Goal: Communication & Community: Answer question/provide support

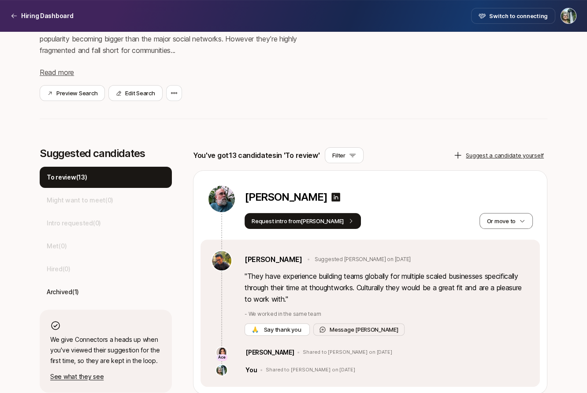
scroll to position [168, 0]
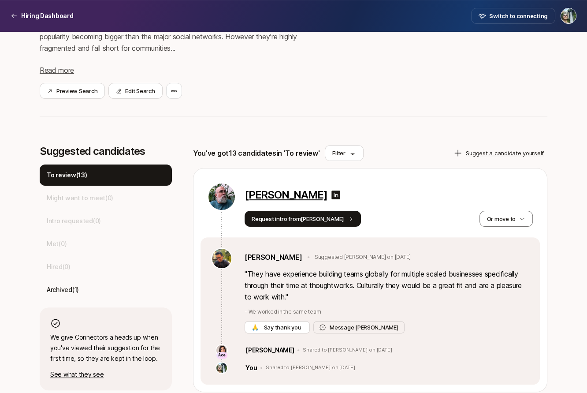
click at [308, 193] on p "[PERSON_NAME]" at bounding box center [286, 195] width 82 height 12
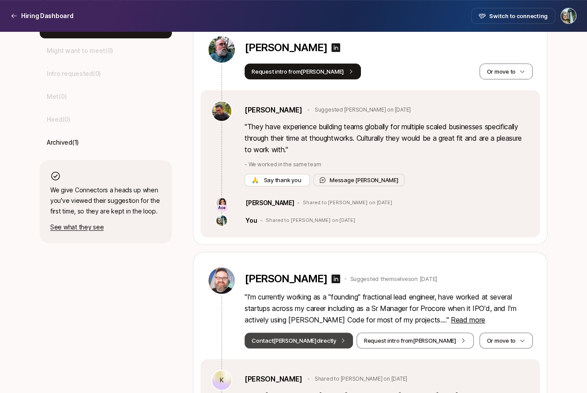
scroll to position [341, 0]
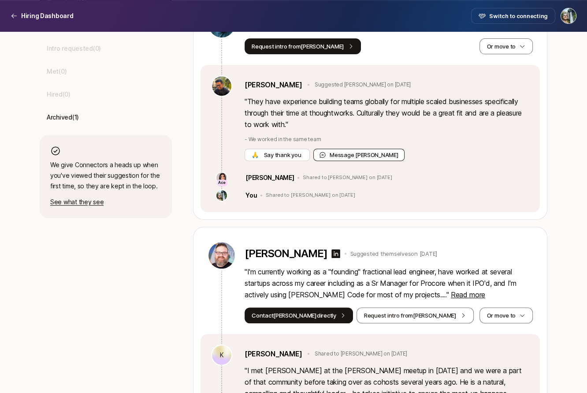
click at [355, 157] on button "Message [PERSON_NAME]" at bounding box center [358, 155] width 91 height 12
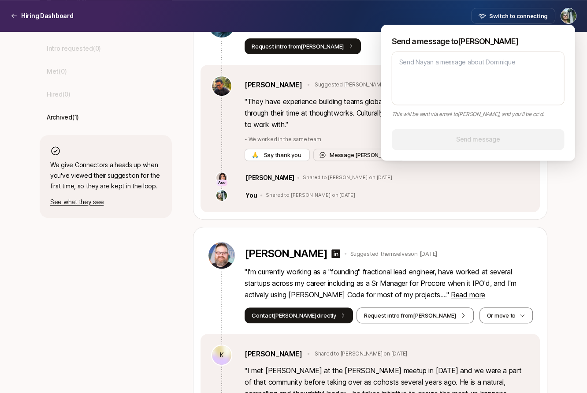
click at [443, 107] on div "This will be sent via email to [PERSON_NAME] , and you'll be cc'd." at bounding box center [478, 83] width 173 height 69
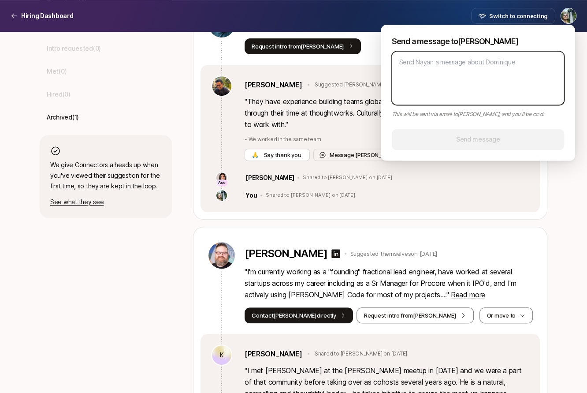
click at [442, 68] on textarea at bounding box center [478, 78] width 173 height 54
type textarea "T"
type textarea "x"
type textarea "Th"
type textarea "x"
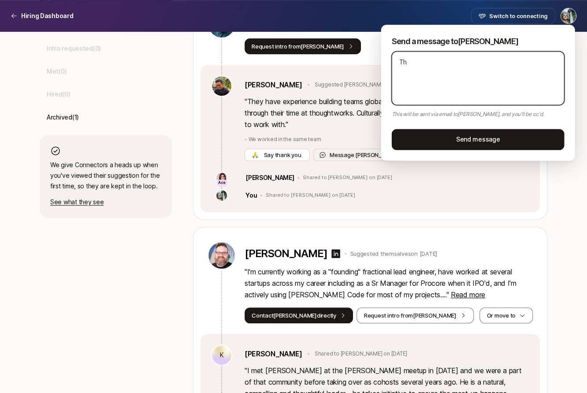
type textarea "Tha"
type textarea "x"
type textarea "Than"
type textarea "x"
type textarea "Thank"
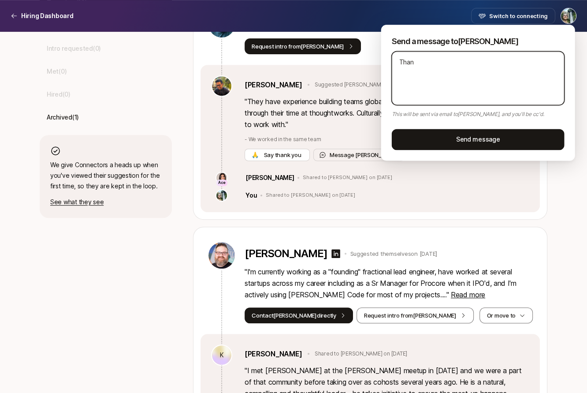
type textarea "x"
type textarea "Thank"
type textarea "x"
type textarea "Thank y"
type textarea "x"
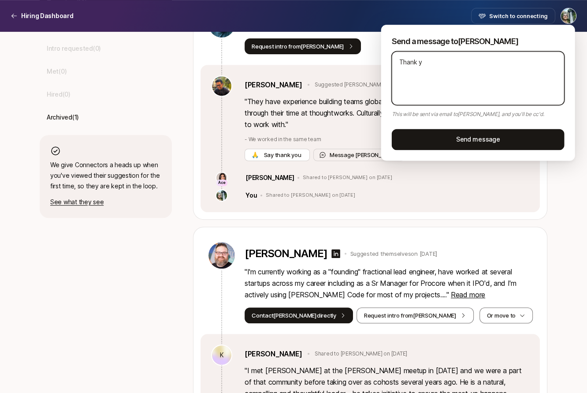
type textarea "Thank yo"
type textarea "x"
type textarea "Thank you"
type textarea "x"
type textarea "Thank you."
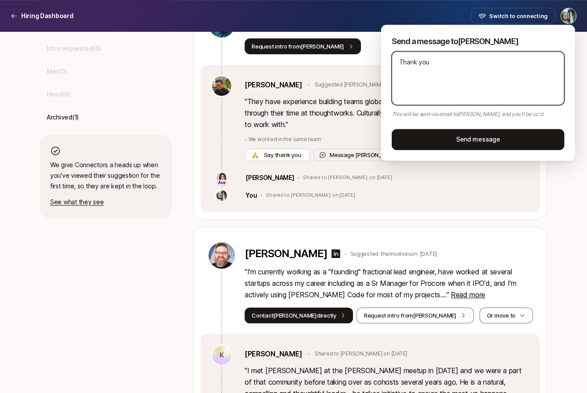
type textarea "x"
type textarea "Thank you."
type textarea "x"
type textarea "Thank you. I"
type textarea "x"
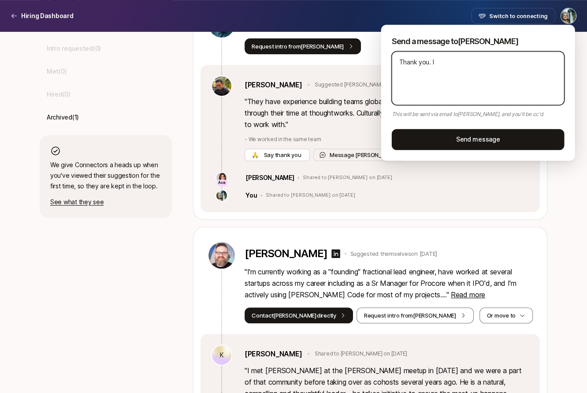
type textarea "Thank you. I'"
type textarea "x"
type textarea "Thank you. I'm"
type textarea "x"
type textarea "Thank you. I'm"
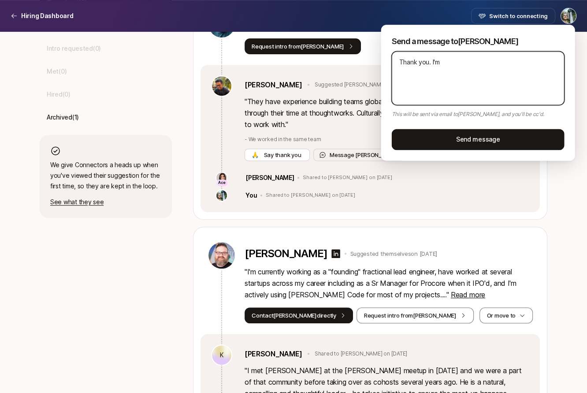
type textarea "x"
type textarea "Thank you. I'm l"
type textarea "x"
type textarea "Thank you. I'm lo"
type textarea "x"
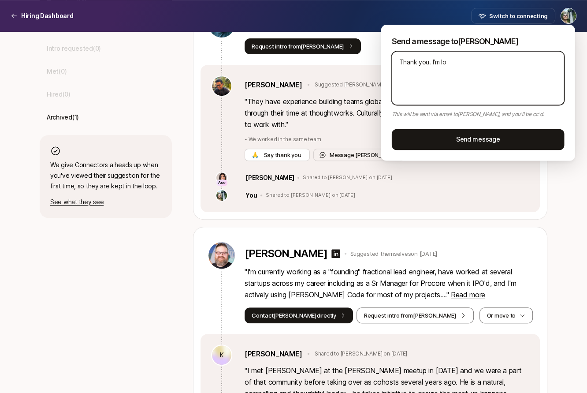
type textarea "Thank you. I'm loo"
type textarea "x"
type textarea "Thank you. I'm look"
type textarea "x"
type textarea "Thank you. I'm looki"
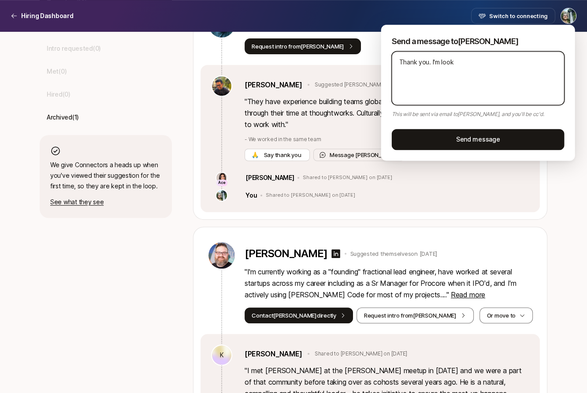
type textarea "x"
type textarea "Thank you. I'm lookin"
type textarea "x"
type textarea "Thank you. I'm looking"
type textarea "x"
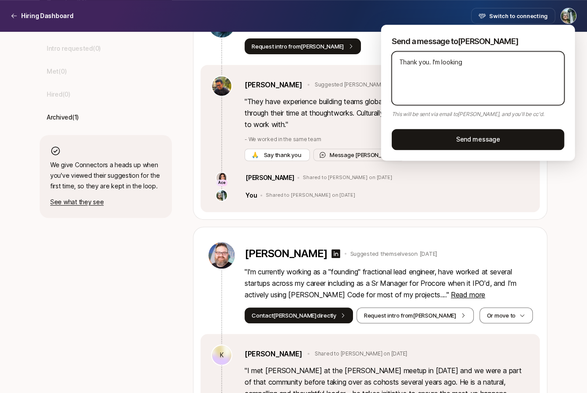
type textarea "Thank you. I'm looking"
type textarea "x"
type textarea "Thank you. I'm looking f"
type textarea "x"
type textarea "Thank you. I'm looking fo"
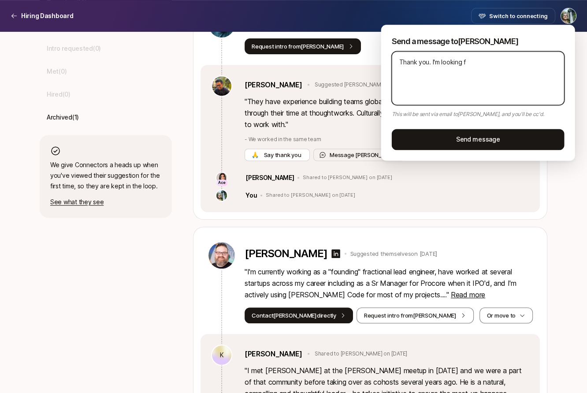
type textarea "x"
type textarea "Thank you. I'm looking for"
type textarea "x"
type textarea "Thank you. I'm looking for"
type textarea "x"
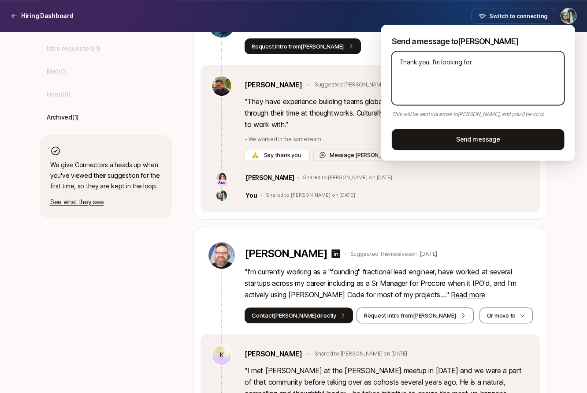
type textarea "Thank you. I'm looking for f"
type textarea "x"
type textarea "Thank you. I'm looking for fo"
type textarea "x"
type textarea "Thank you. I'm looking for fol"
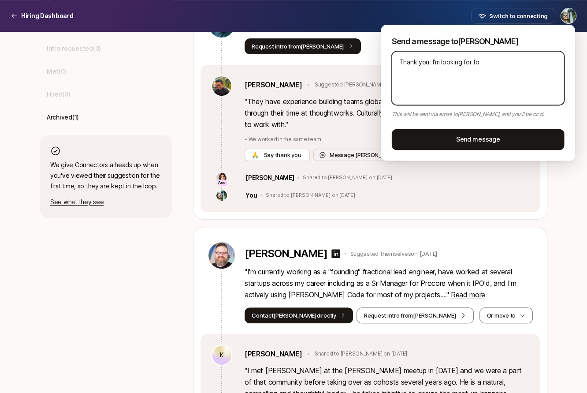
type textarea "x"
type textarea "Thank you. I'm looking for folk"
type textarea "x"
type textarea "Thank you. I'm looking for folks"
type textarea "x"
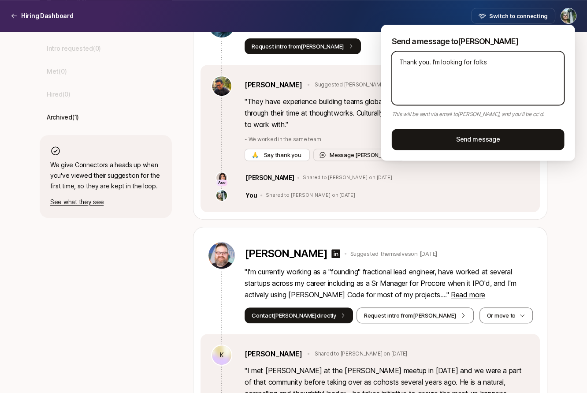
type textarea "Thank you. I'm looking for folks"
type textarea "x"
type textarea "Thank you. I'm looking for folks w"
type textarea "x"
type textarea "Thank you. I'm looking for folks wi"
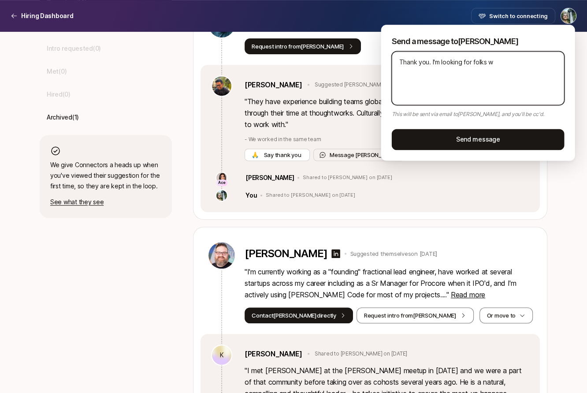
type textarea "x"
type textarea "Thank you. I'm looking for folks wit"
type textarea "x"
type textarea "Thank you. I'm looking for folks with"
type textarea "x"
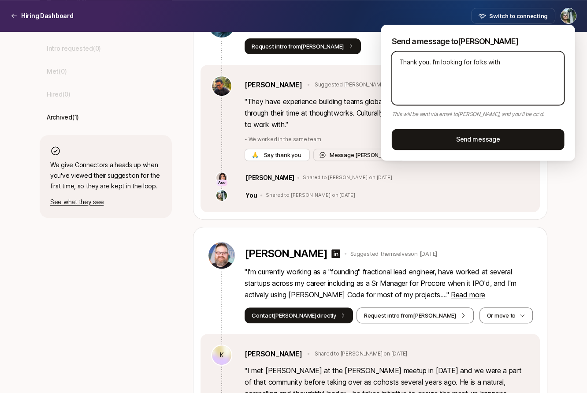
type textarea "Thank you. I'm looking for folks with"
type textarea "x"
type textarea "Thank you. I'm looking for folks with m"
type textarea "x"
type textarea "Thank you. I'm looking for folks with mo"
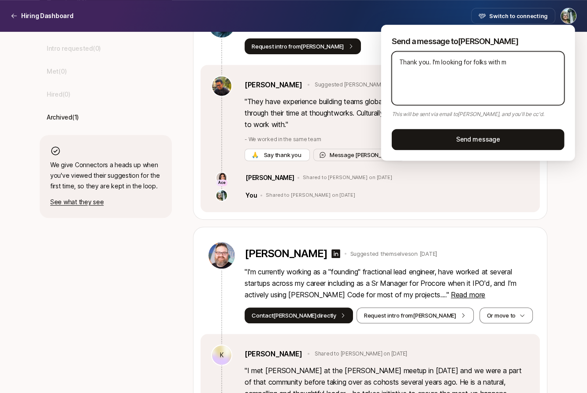
type textarea "x"
type textarea "Thank you. I'm looking for folks with mor"
type textarea "x"
type textarea "Thank you. I'm looking for folks with more"
type textarea "x"
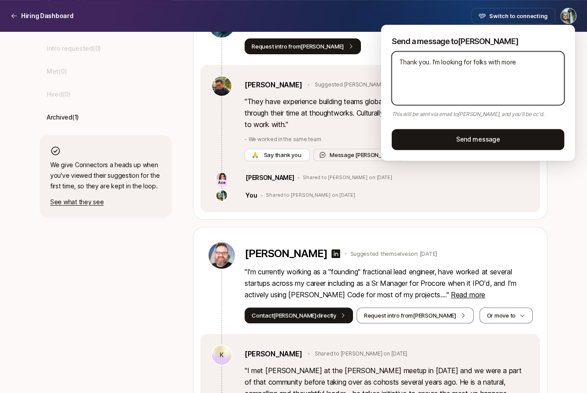
type textarea "Thank you. I'm looking for folks with more"
type textarea "x"
type textarea "Thank you. I'm looking for folks with more 0"
type textarea "x"
type textarea "Thank you. I'm looking for folks with more 0-"
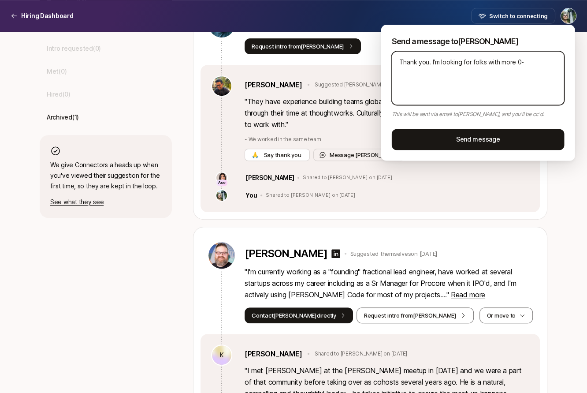
type textarea "x"
type textarea "Thank you. I'm looking for folks with more 0-1"
type textarea "x"
type textarea "Thank you. I'm looking for folks with more 0-1"
type textarea "x"
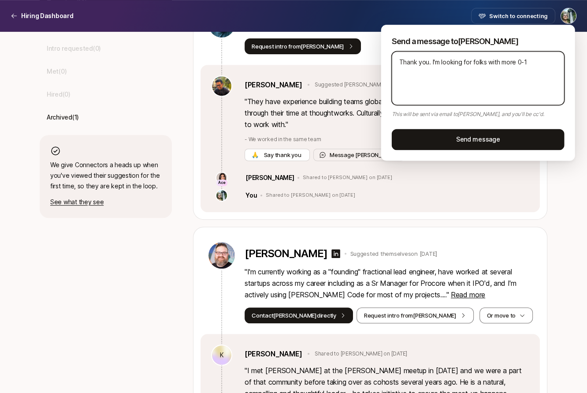
type textarea "Thank you. I'm looking for folks with more 0-1 s"
type textarea "x"
type textarea "Thank you. I'm looking for folks with more 0-1 st"
type textarea "x"
type textarea "Thank you. I'm looking for folks with more 0-1 sta"
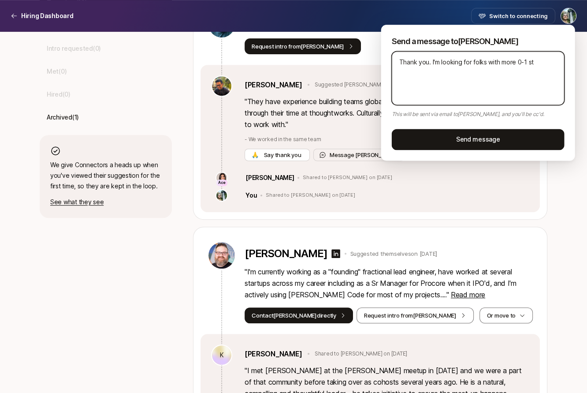
type textarea "x"
type textarea "Thank you. I'm looking for folks with more 0-1 star"
type textarea "x"
type textarea "Thank you. I'm looking for folks with more 0-1 start"
type textarea "x"
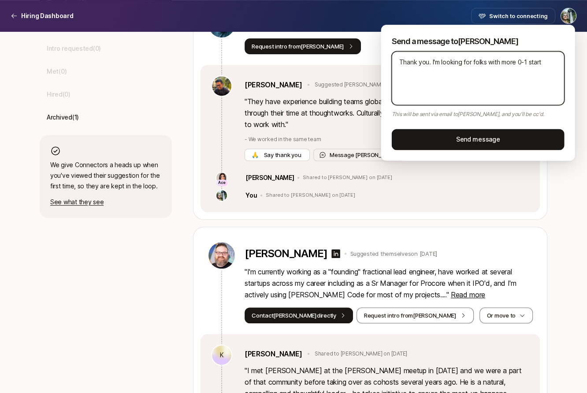
type textarea "Thank you. I'm looking for folks with more 0-1 startu"
type textarea "x"
type textarea "Thank you. I'm looking for folks with more 0-1 startup"
type textarea "x"
type textarea "Thank you. I'm looking for folks with more 0-1 startup"
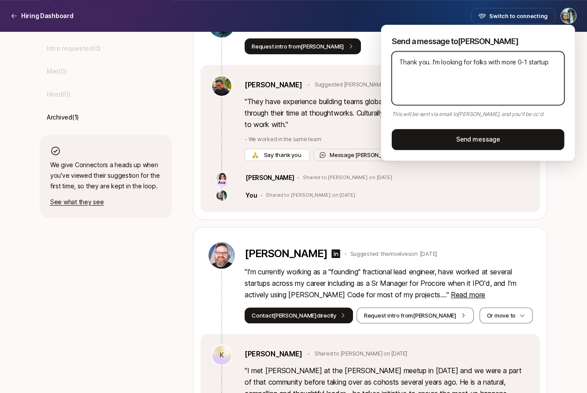
type textarea "x"
type textarea "Thank you. I'm looking for folks with more 0-1 startup e"
type textarea "x"
type textarea "Thank you. I'm looking for folks with more 0-1 startup ex"
type textarea "x"
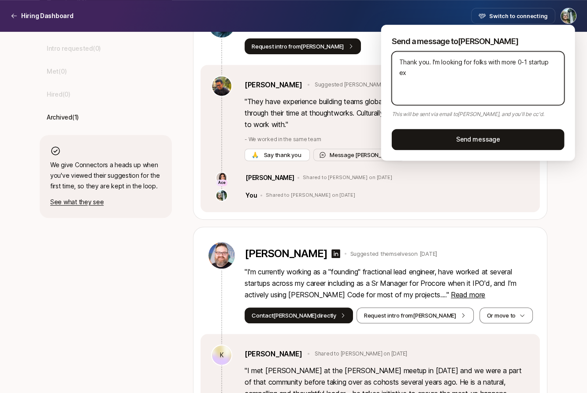
type textarea "Thank you. I'm looking for folks with more 0-1 startup exp"
type textarea "x"
type textarea "Thank you. I'm looking for folks with more 0-1 startup expe"
type textarea "x"
type textarea "Thank you. I'm looking for folks with more 0-1 startup exper"
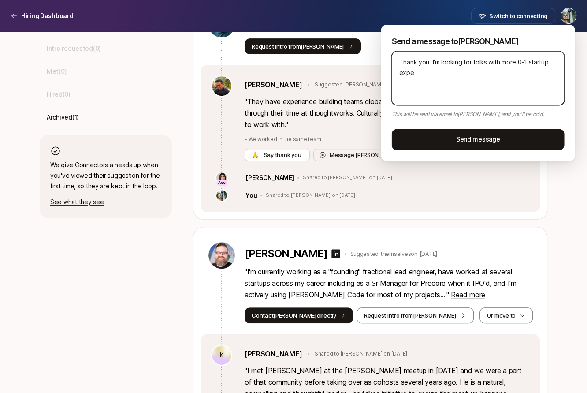
type textarea "x"
type textarea "Thank you. I'm looking for folks with more 0-1 startup experi"
type textarea "x"
type textarea "Thank you. I'm looking for folks with more 0-1 startup experie"
type textarea "x"
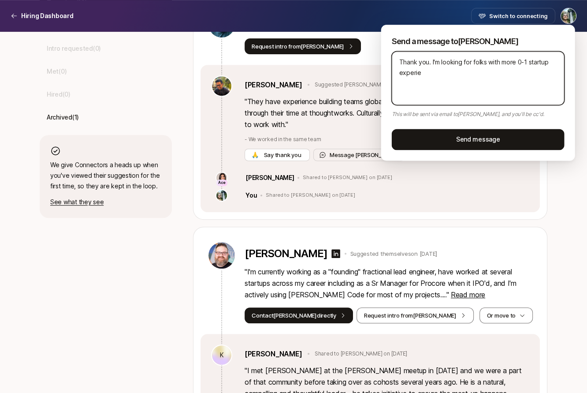
type textarea "Thank you. I'm looking for folks with more 0-1 startup experien"
type textarea "x"
type textarea "Thank you. I'm looking for folks with more 0-1 startup experienc"
type textarea "x"
type textarea "Thank you. I'm looking for folks with more 0-1 startup experience"
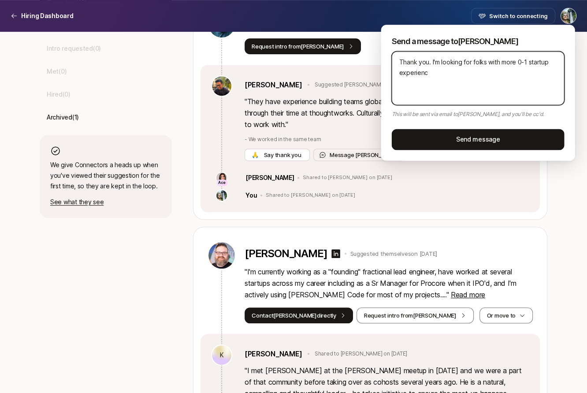
type textarea "x"
type textarea "Thank you. I'm looking for folks with more 0-1 startup experience,"
type textarea "x"
type textarea "Thank you. I'm looking for folks with more 0-1 startup experience,"
type textarea "x"
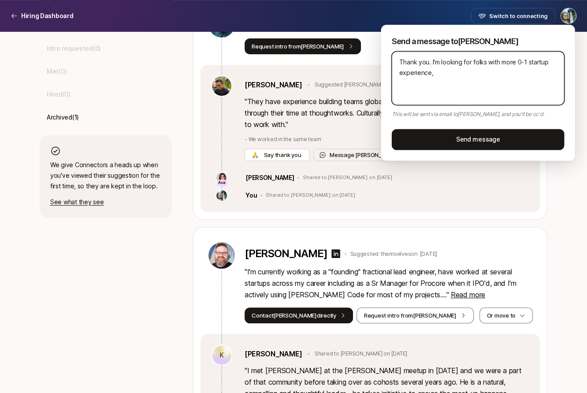
type textarea "Thank you. I'm looking for folks with more 0-1 startup experience, i"
type textarea "x"
type textarea "Thank you. I'm looking for folks with more 0-1 startup experience, id"
type textarea "x"
type textarea "Thank you. I'm looking for folks with more 0-1 startup experience, ide"
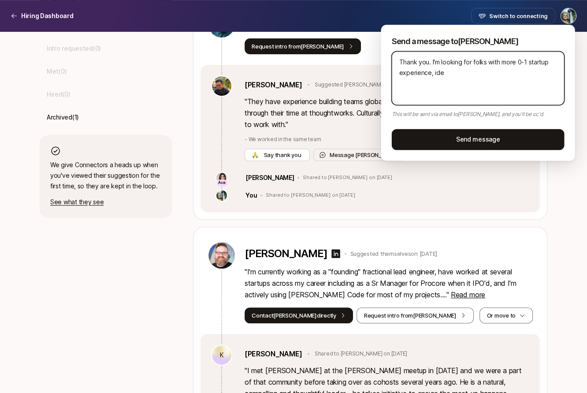
type textarea "x"
type textarea "Thank you. I'm looking for folks with more 0-1 startup experience, idea"
type textarea "x"
type textarea "Thank you. I'm looking for folks with more 0-1 startup experience, ideal"
type textarea "x"
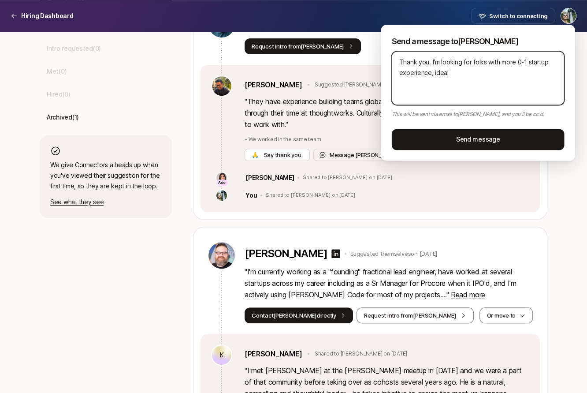
type textarea "Thank you. I'm looking for folks with more 0-1 startup experience, ideall"
type textarea "x"
type textarea "Thank you. I'm looking for folks with more 0-1 startup experience, ideally"
type textarea "x"
type textarea "Thank you. I'm looking for folks with more 0-1 startup experience, ideally"
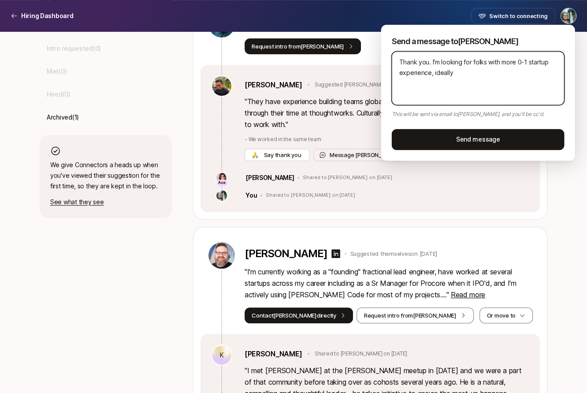
type textarea "x"
type textarea "Thank you. I'm looking for folks with more 0-1 startup experience, ideally h"
type textarea "x"
type textarea "Thank you. I'm looking for folks with more 0-1 startup experience, ideally hj"
type textarea "x"
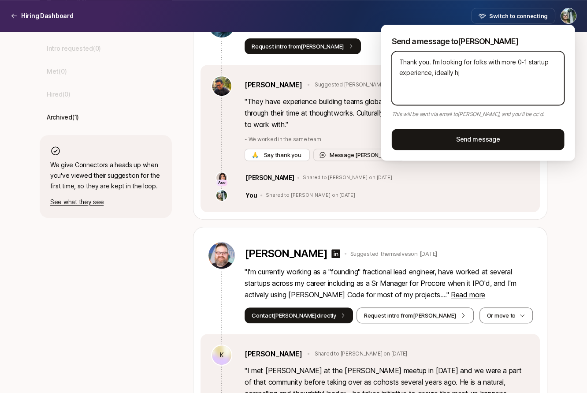
type textarea "Thank you. I'm looking for folks with more 0-1 startup experience, ideally hja"
type textarea "x"
type textarea "Thank you. I'm looking for folks with more 0-1 startup experience, ideally hjav"
type textarea "x"
type textarea "Thank you. I'm looking for folks with more 0-1 startup experience, ideally hja"
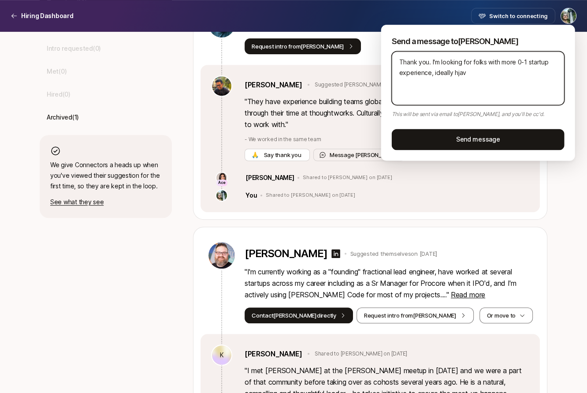
type textarea "x"
type textarea "Thank you. I'm looking for folks with more 0-1 startup experience, ideally hj"
type textarea "x"
type textarea "Thank you. I'm looking for folks with more 0-1 startup experience, ideally hja"
type textarea "x"
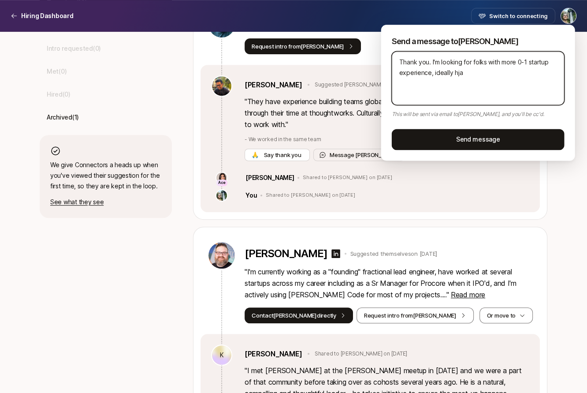
type textarea "Thank you. I'm looking for folks with more 0-1 startup experience, ideally hj"
type textarea "x"
type textarea "Thank you. I'm looking for folks with more 0-1 startup experience, ideally h"
type textarea "x"
type textarea "Thank you. I'm looking for folks with more 0-1 startup experience, ideally ha"
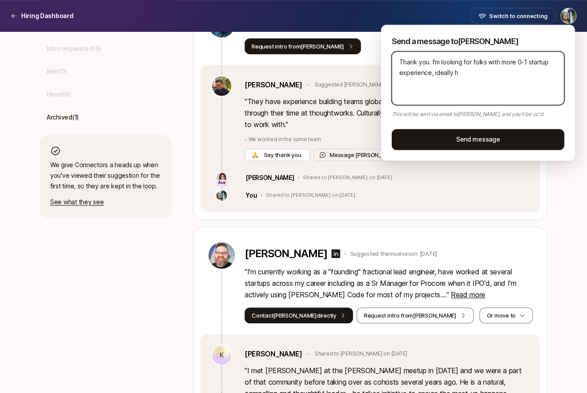
type textarea "x"
type textarea "Thank you. I'm looking for folks with more 0-1 startup experience, ideally hac"
type textarea "x"
type textarea "Thank you. I'm looking for folks with more 0-1 startup experience, ideally hacv"
type textarea "x"
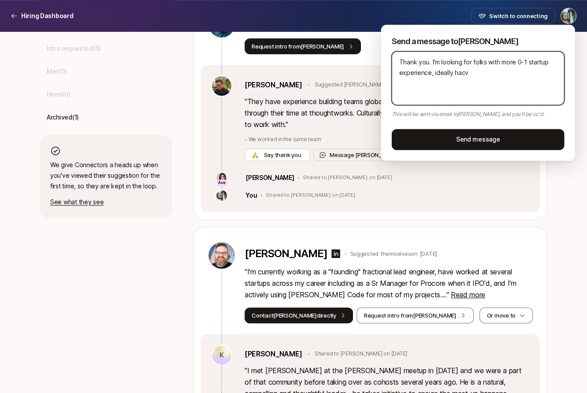
type textarea "Thank you. I'm looking for folks with more 0-1 startup experience, ideally hacvi"
type textarea "x"
type textarea "Thank you. I'm looking for folks with more 0-1 startup experience, ideally hacv…"
type textarea "x"
type textarea "Thank you. I'm looking for folks with more 0-1 startup experience, ideally hacv…"
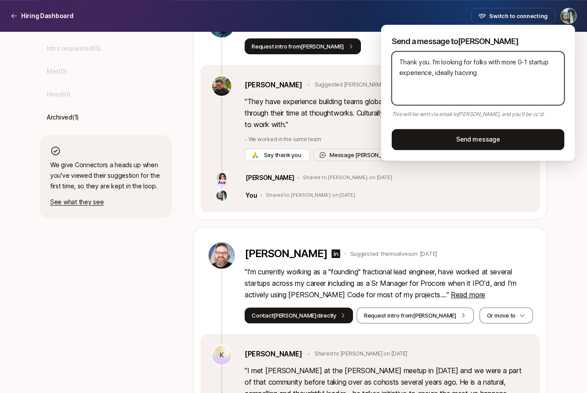
type textarea "x"
type textarea "Thank you. I'm looking for folks with more 0-1 startup experience, ideally hacv…"
type textarea "x"
type textarea "Thank you. I'm looking for folks with more 0-1 startup experience, ideally hacv…"
type textarea "x"
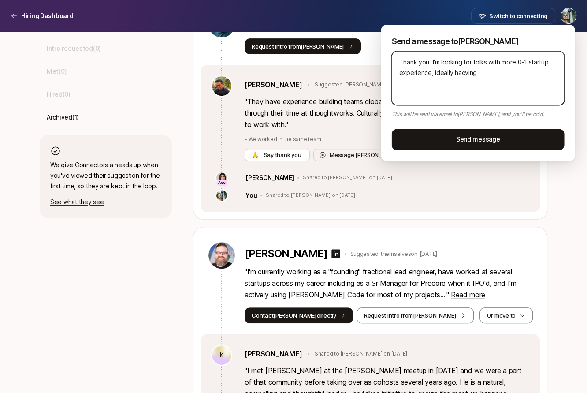
type textarea "Thank you. I'm looking for folks with more 0-1 startup experience, ideally hacv…"
type textarea "x"
type textarea "Thank you. I'm looking for folks with more 0-1 startup experience, ideally hacvi"
type textarea "x"
type textarea "Thank you. I'm looking for folks with more 0-1 startup experience, ideally hacv"
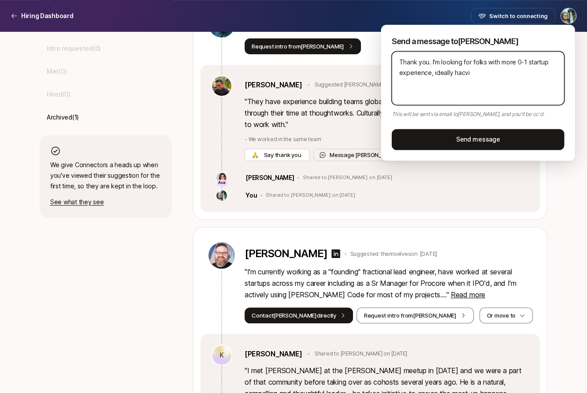
type textarea "x"
type textarea "Thank you. I'm looking for folks with more 0-1 startup experience, ideally hac"
type textarea "x"
type textarea "Thank you. I'm looking for folks with more 0-1 startup experience, ideally ha"
type textarea "x"
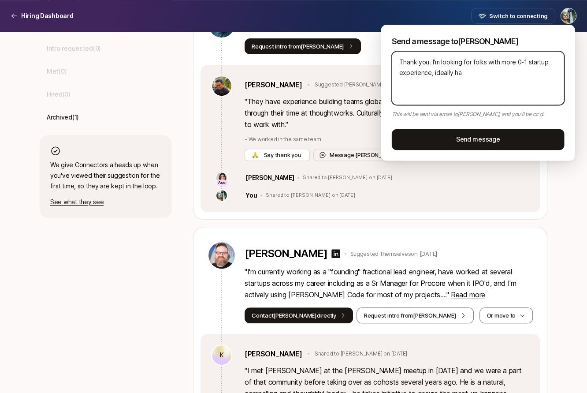
type textarea "Thank you. I'm looking for folks with more 0-1 startup experience, ideally hav"
type textarea "x"
type textarea "Thank you. I'm looking for folks with more 0-1 startup experience, ideally havi"
type textarea "x"
type textarea "Thank you. I'm looking for folks with more 0-1 startup experience, ideally havin"
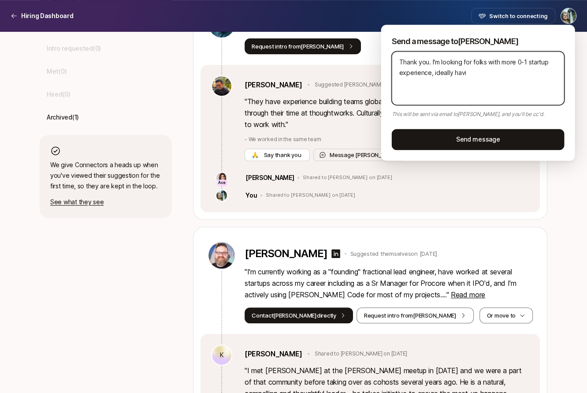
type textarea "x"
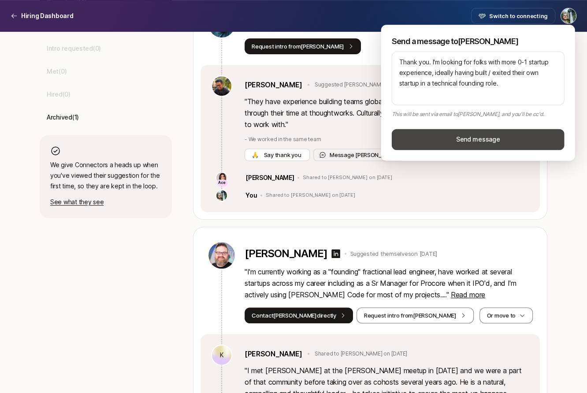
click at [462, 140] on button "Send message" at bounding box center [478, 139] width 173 height 21
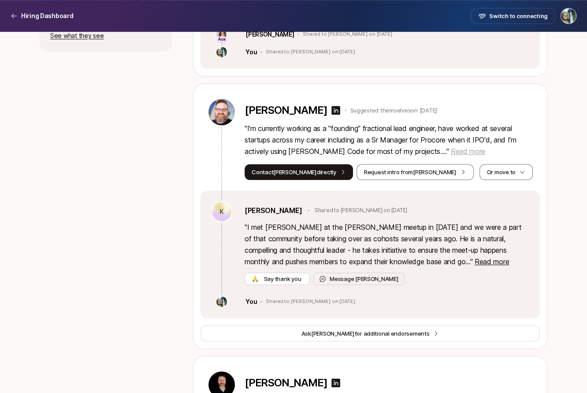
scroll to position [519, 0]
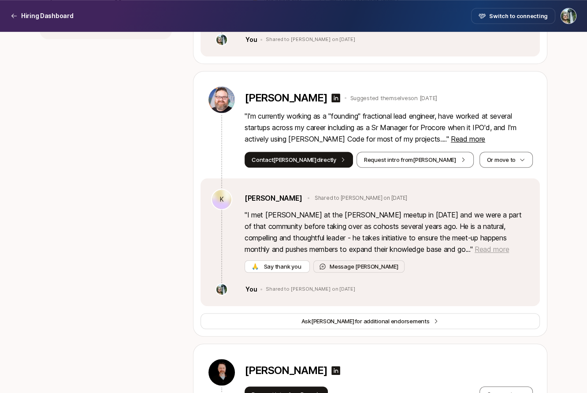
click at [475, 249] on span "Read more" at bounding box center [492, 249] width 34 height 9
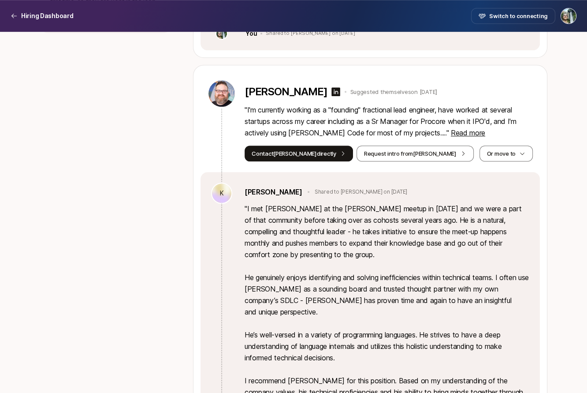
scroll to position [492, 0]
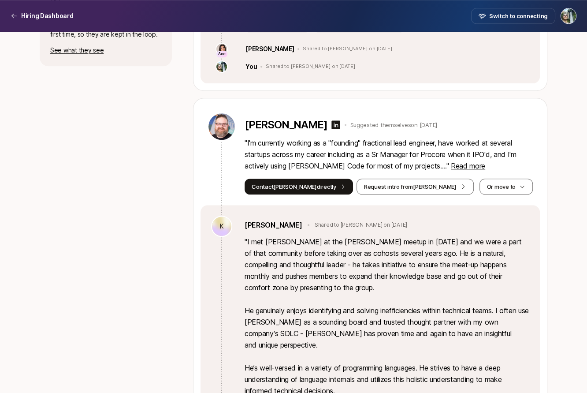
click at [438, 160] on p "" I'm currently working as a "founding" fractional lead engineer, have worked a…" at bounding box center [389, 154] width 288 height 34
click at [451, 163] on span "Read more" at bounding box center [468, 165] width 34 height 9
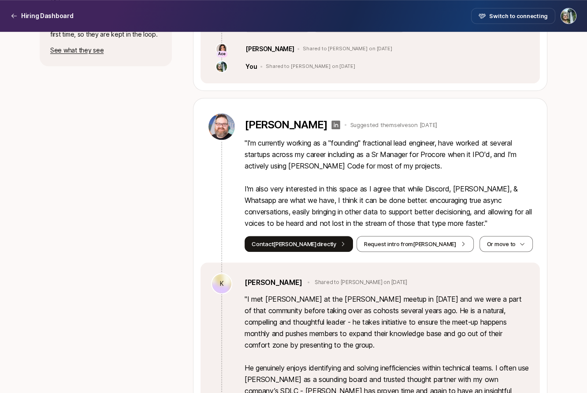
click at [331, 123] on icon at bounding box center [336, 124] width 11 height 11
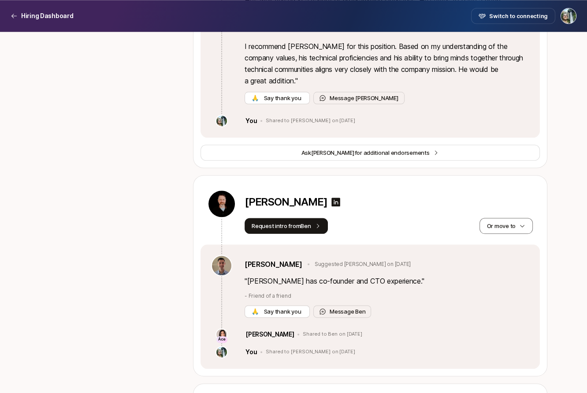
scroll to position [918, 0]
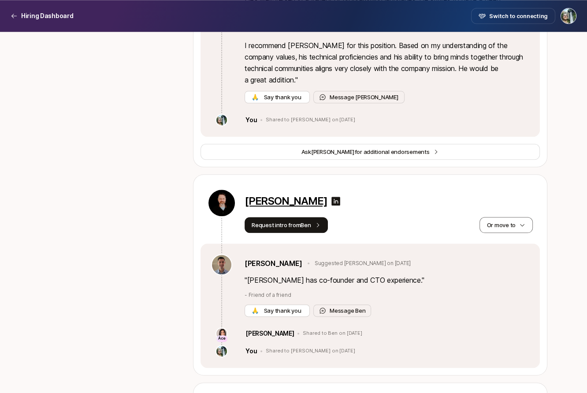
click at [281, 195] on p "[PERSON_NAME]" at bounding box center [286, 201] width 82 height 12
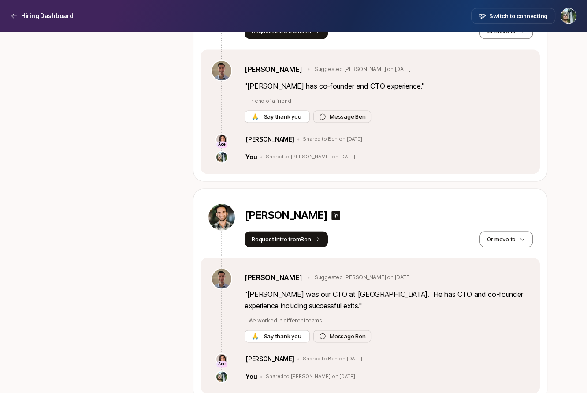
scroll to position [1113, 0]
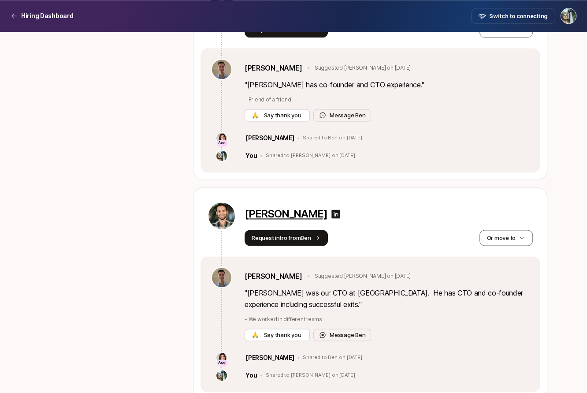
click at [290, 208] on p "[PERSON_NAME]" at bounding box center [286, 214] width 82 height 12
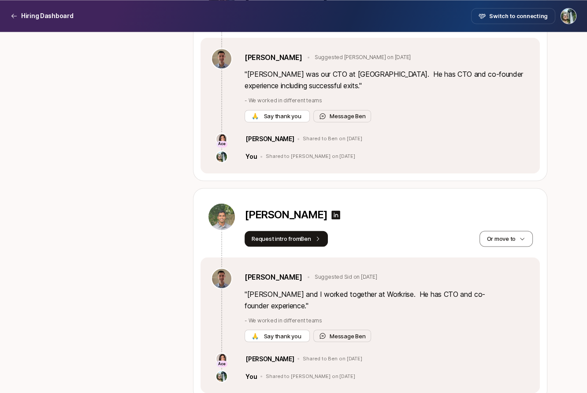
scroll to position [1333, 0]
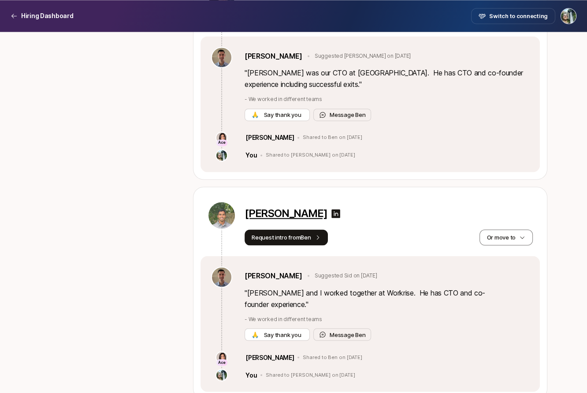
click at [278, 207] on p "[PERSON_NAME]" at bounding box center [286, 213] width 82 height 12
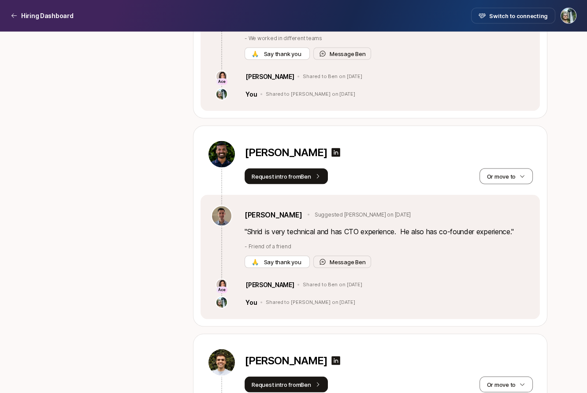
scroll to position [1613, 0]
click at [305, 146] on p "[PERSON_NAME]" at bounding box center [286, 152] width 82 height 12
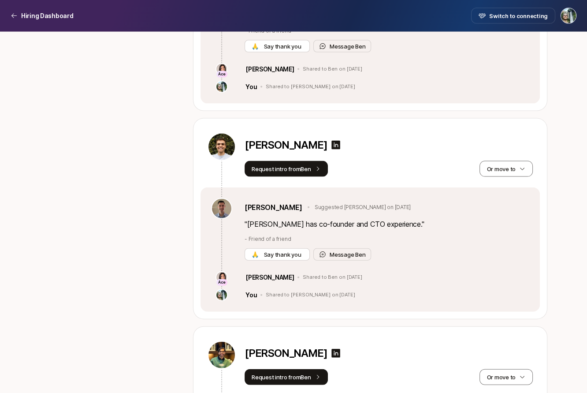
scroll to position [1831, 0]
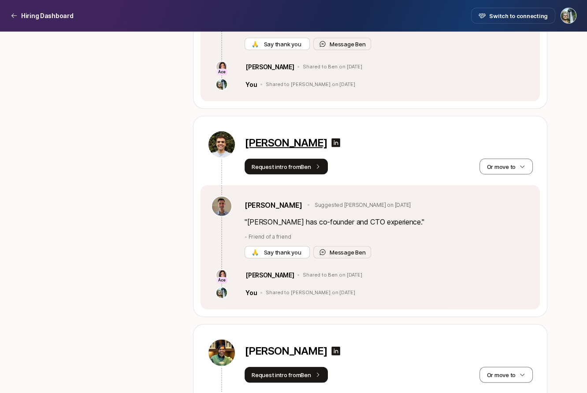
click at [291, 137] on p "[PERSON_NAME]" at bounding box center [286, 143] width 82 height 12
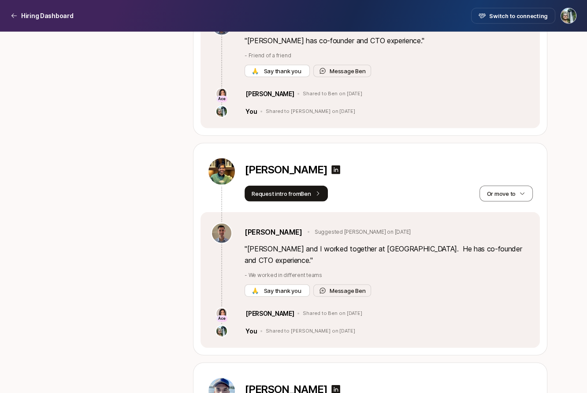
scroll to position [2032, 0]
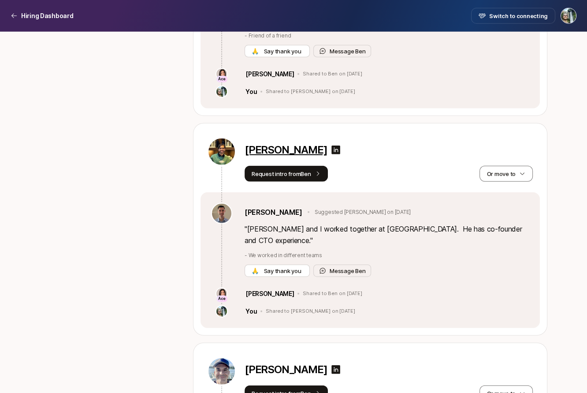
click at [279, 144] on p "[PERSON_NAME]" at bounding box center [286, 150] width 82 height 12
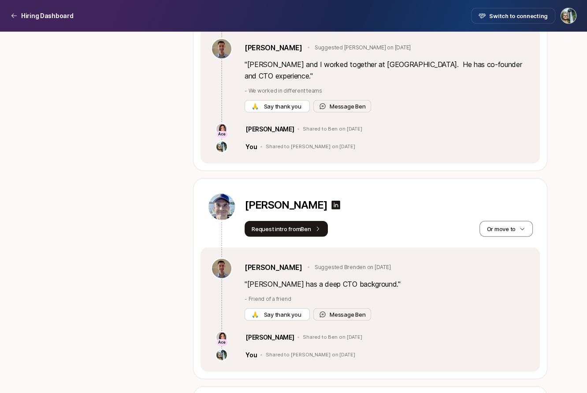
scroll to position [2197, 0]
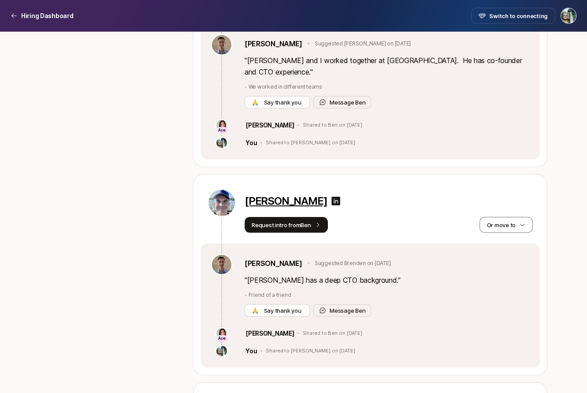
click at [275, 195] on p "[PERSON_NAME]" at bounding box center [286, 201] width 82 height 12
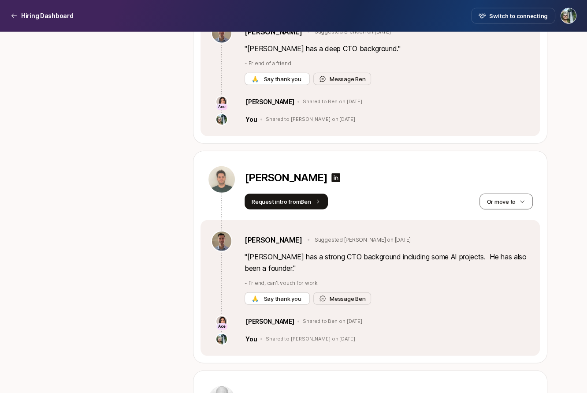
scroll to position [2432, 0]
click at [279, 171] on p "[PERSON_NAME]" at bounding box center [286, 177] width 82 height 12
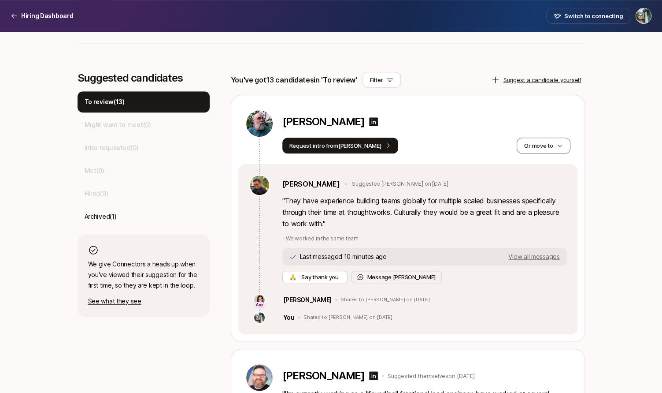
scroll to position [253, 0]
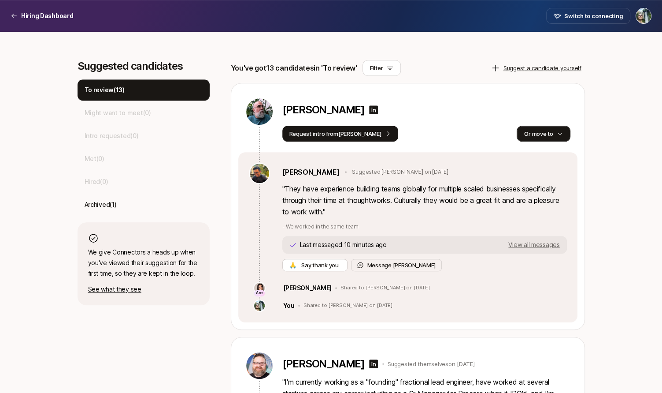
click at [552, 139] on button "Or move to" at bounding box center [543, 134] width 53 height 16
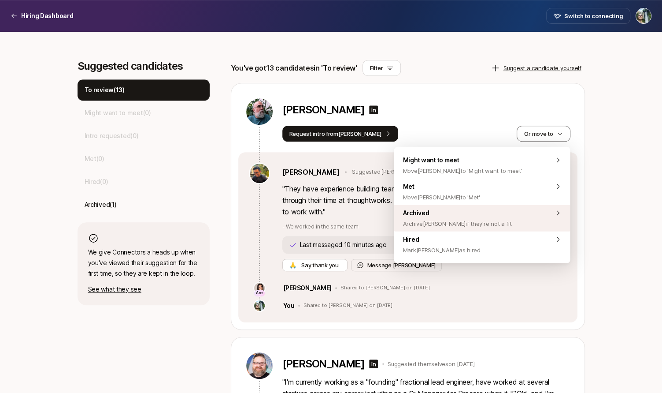
click at [531, 219] on div "Archived Archive [PERSON_NAME] if they're not a fit" at bounding box center [482, 218] width 176 height 26
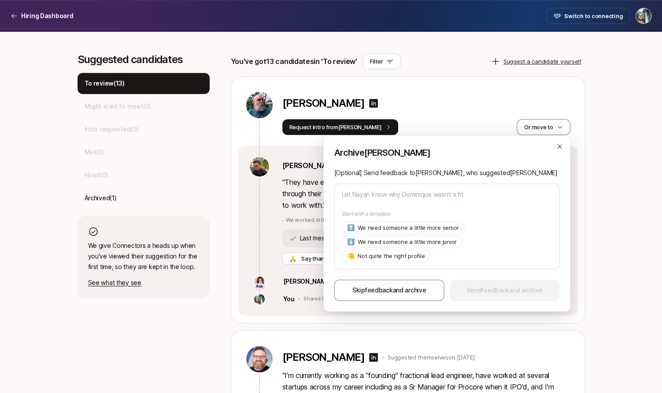
scroll to position [264, 0]
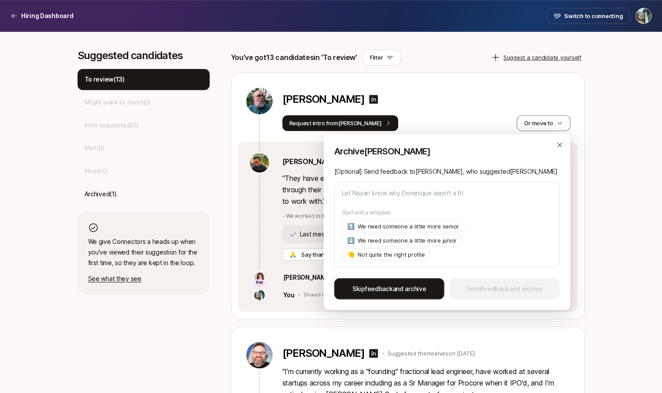
click at [414, 296] on button "Skip feedback and archive" at bounding box center [389, 288] width 110 height 21
